Goal: Task Accomplishment & Management: Manage account settings

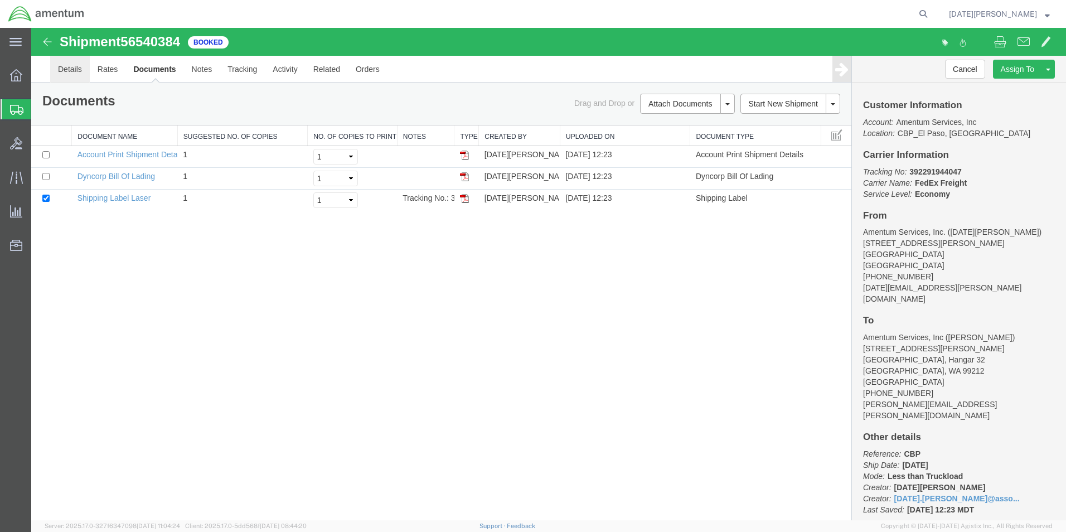
click at [79, 74] on link "Details" at bounding box center [70, 69] width 40 height 27
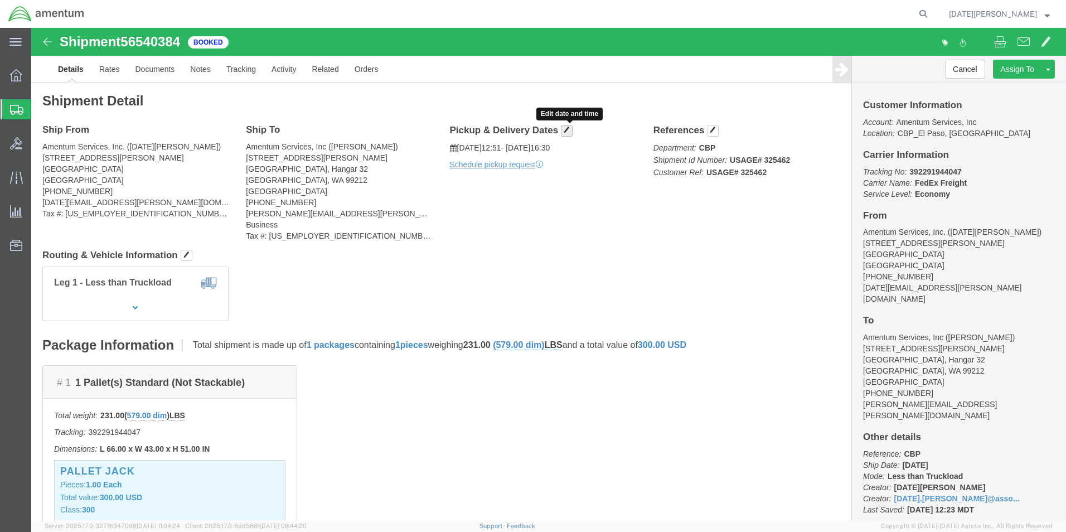
click span "button"
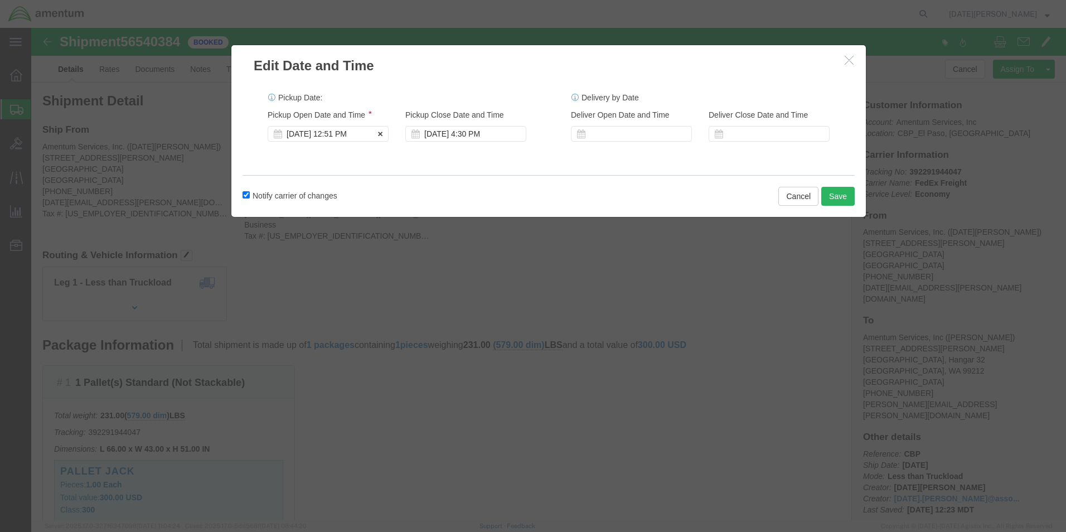
click div "[DATE] 12:51 PM"
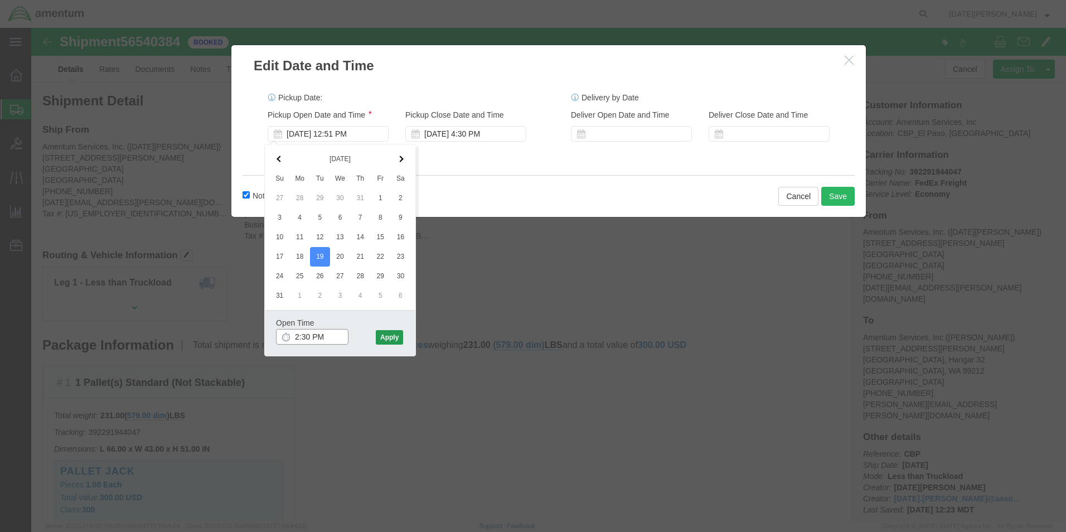
type input "2:30 PM"
click button "Apply"
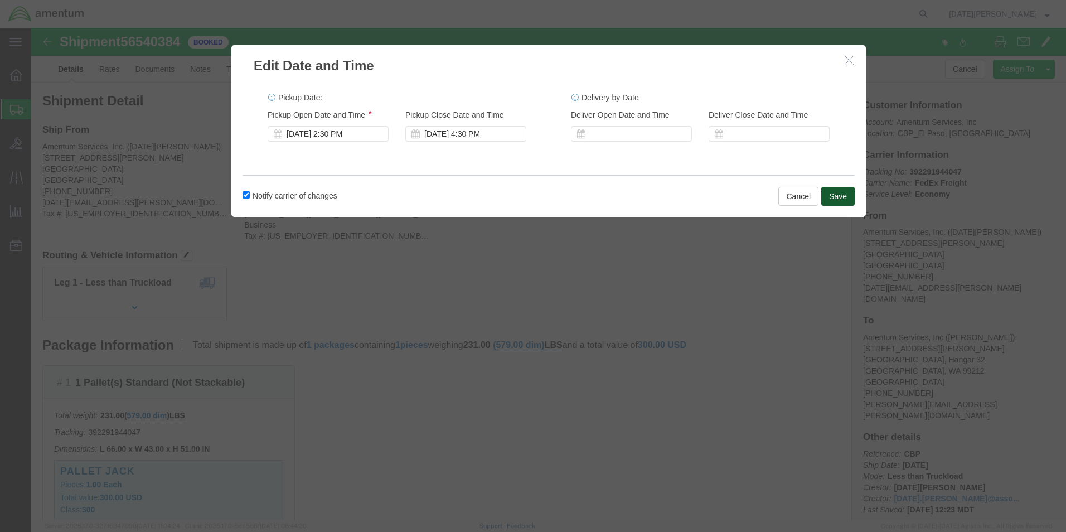
click button "Save"
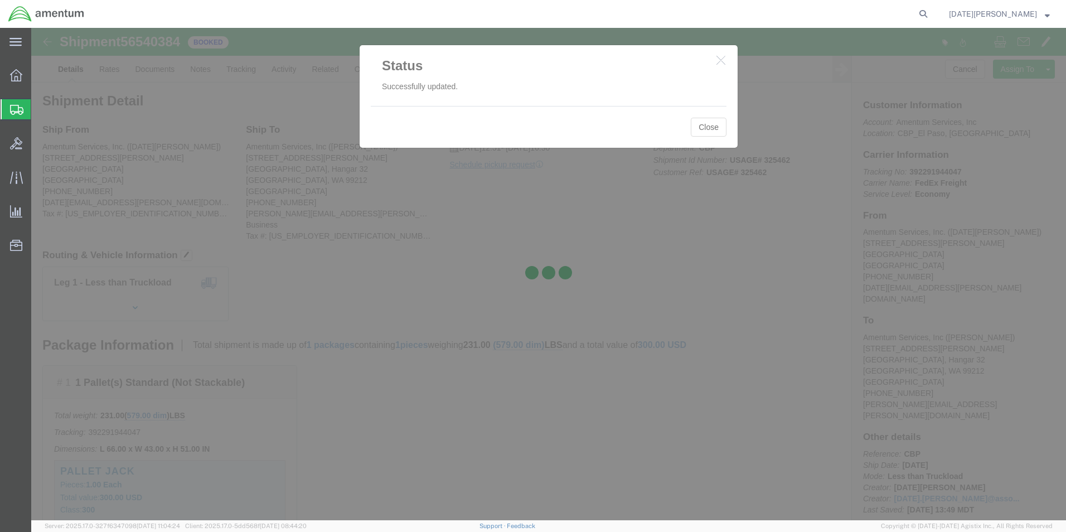
click at [718, 131] on div at bounding box center [548, 274] width 1035 height 493
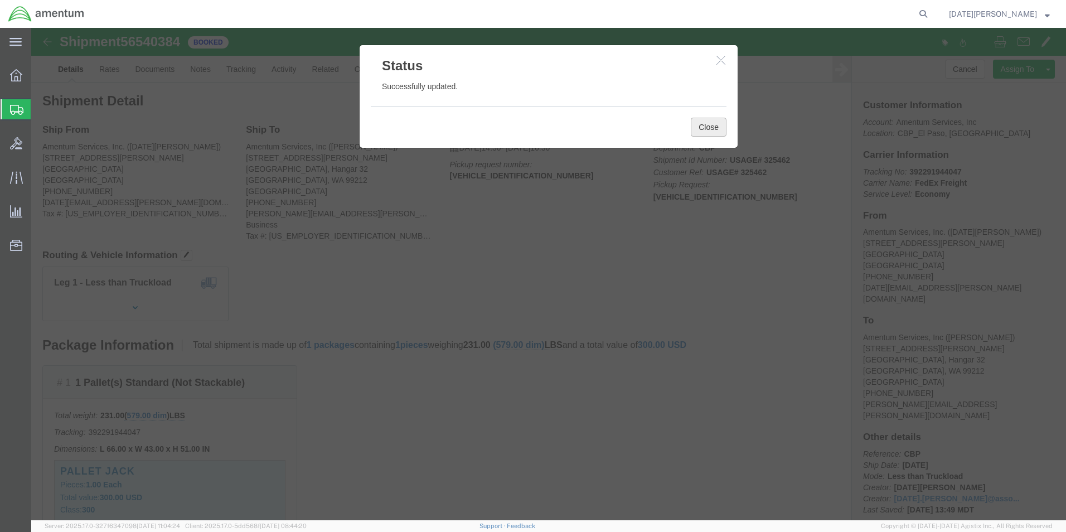
click button "Close"
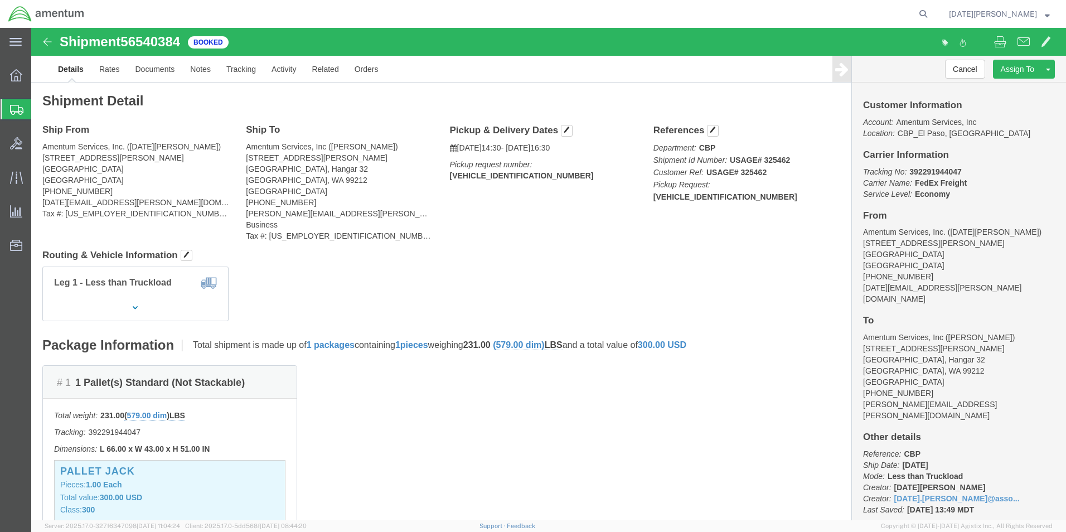
click div "Ship From Amentum Services, Inc. ([DATE][PERSON_NAME]) [STREET_ADDRESS][PERSON_…"
